Goal: Navigation & Orientation: Find specific page/section

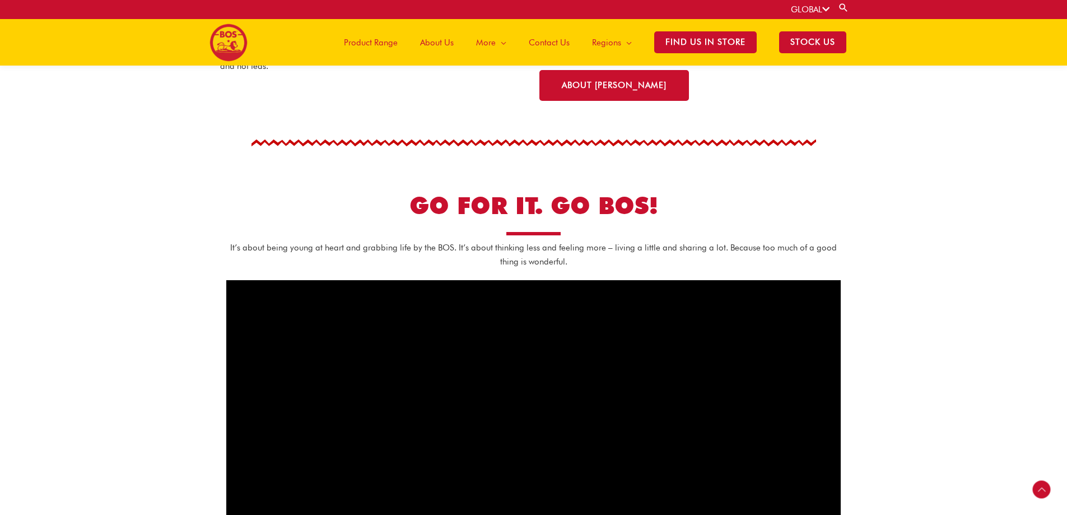
scroll to position [215, 0]
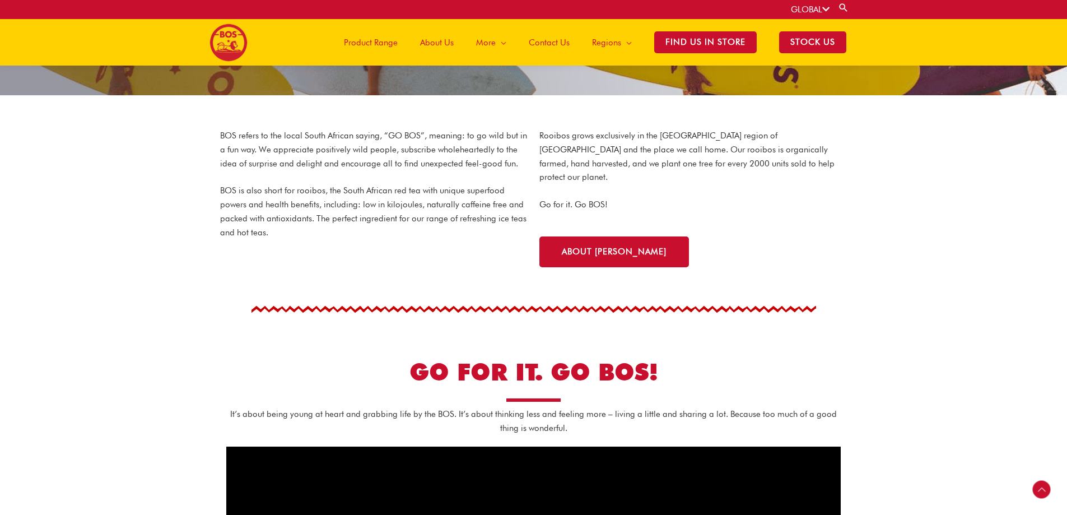
click at [359, 34] on span "Product Range" at bounding box center [371, 43] width 54 height 34
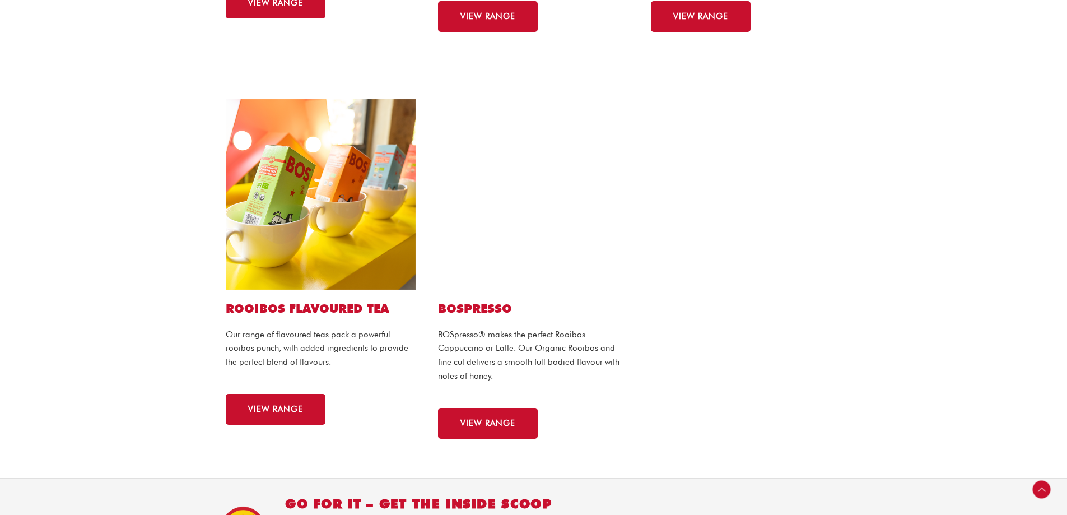
scroll to position [616, 0]
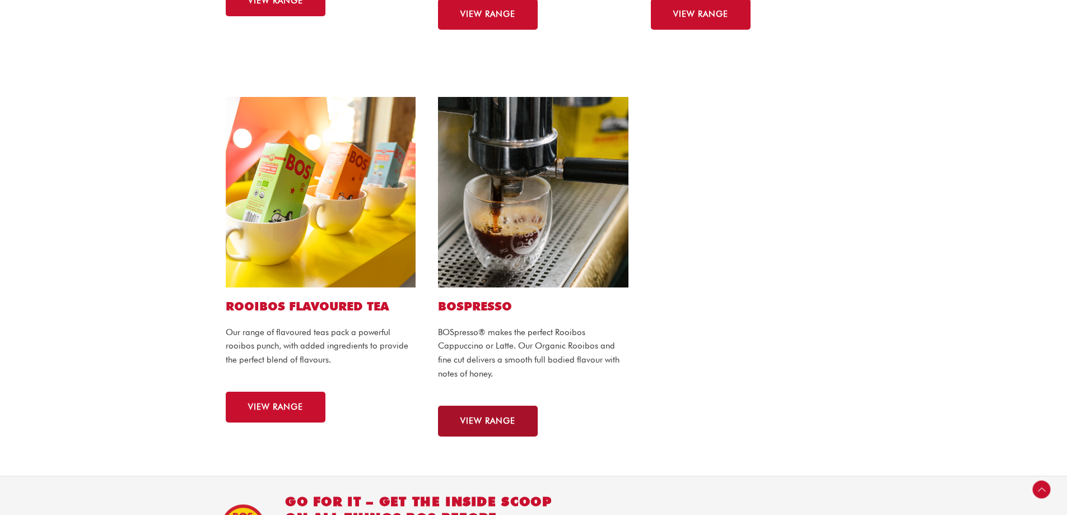
click at [483, 419] on span "VIEW RANGE" at bounding box center [488, 421] width 55 height 8
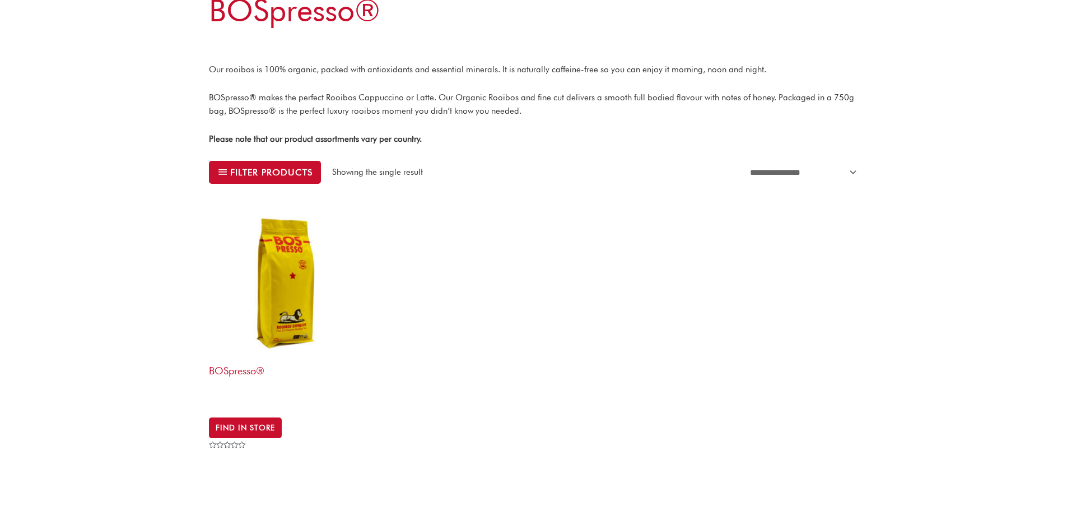
scroll to position [168, 0]
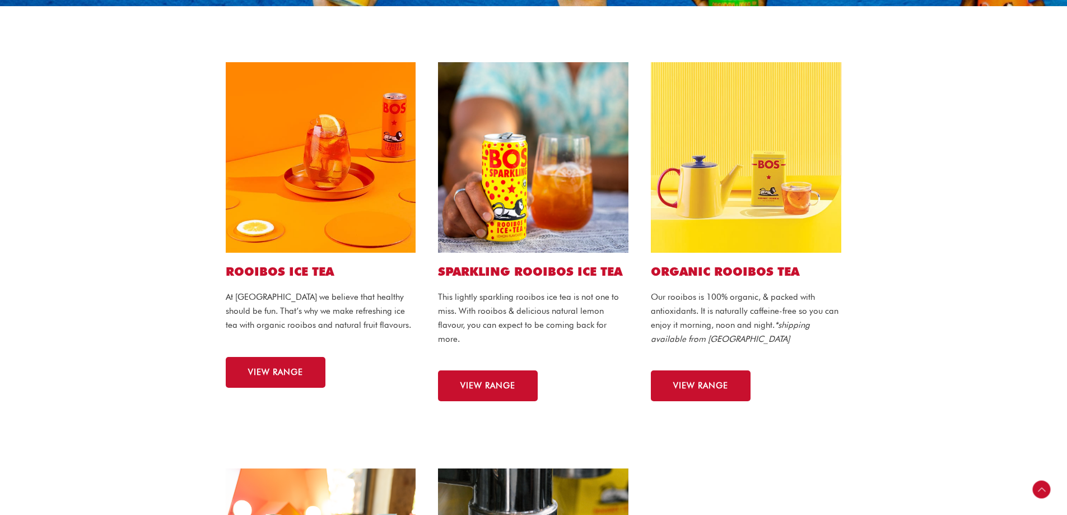
scroll to position [225, 0]
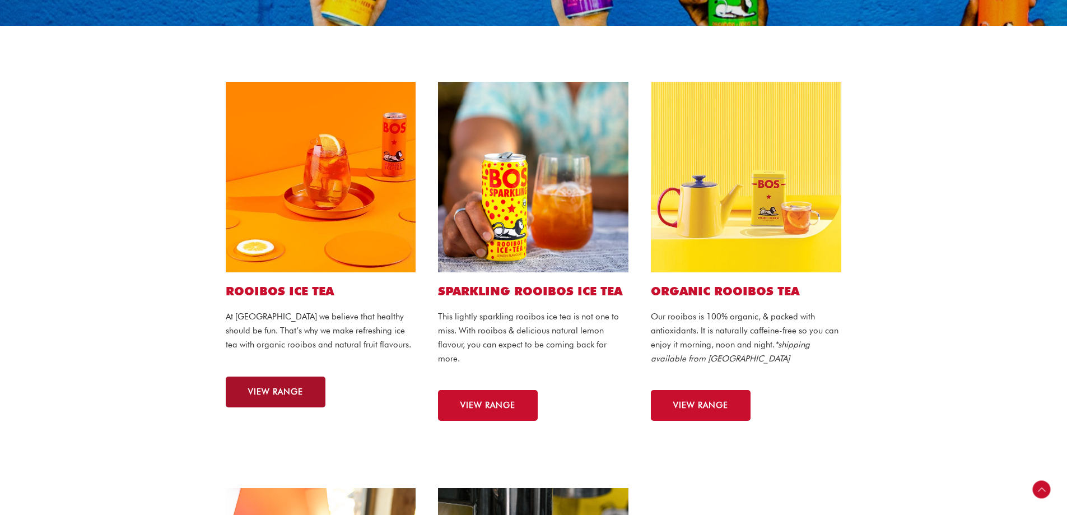
click at [269, 393] on span "VIEW RANGE" at bounding box center [275, 392] width 55 height 8
